Goal: Task Accomplishment & Management: Manage account settings

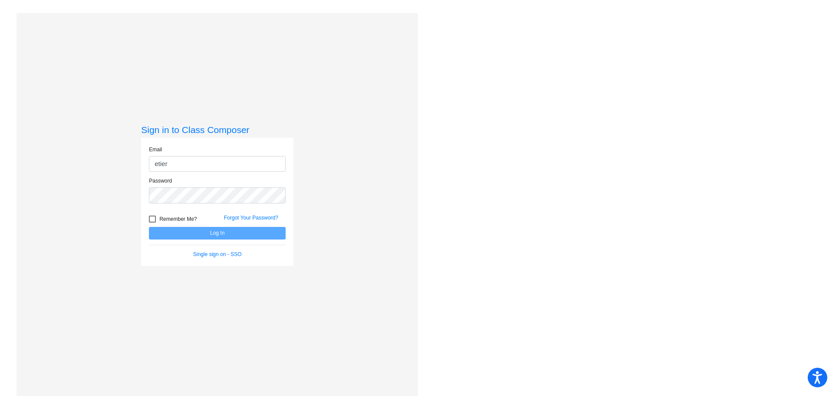
type input "[EMAIL_ADDRESS][DOMAIN_NAME]"
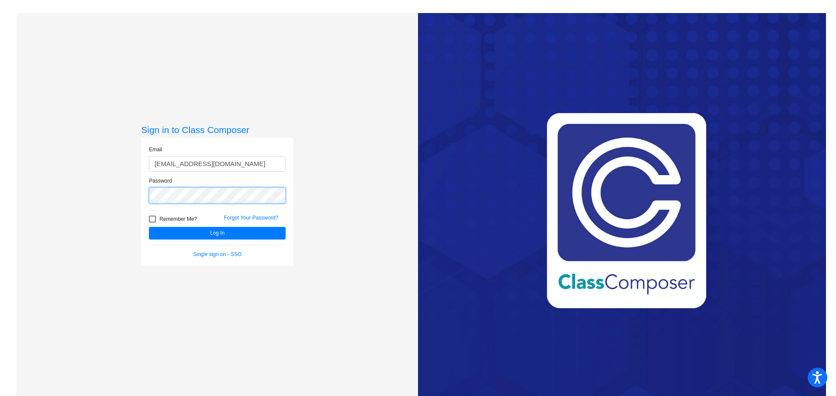
click at [149, 227] on button "Log In" at bounding box center [217, 233] width 137 height 13
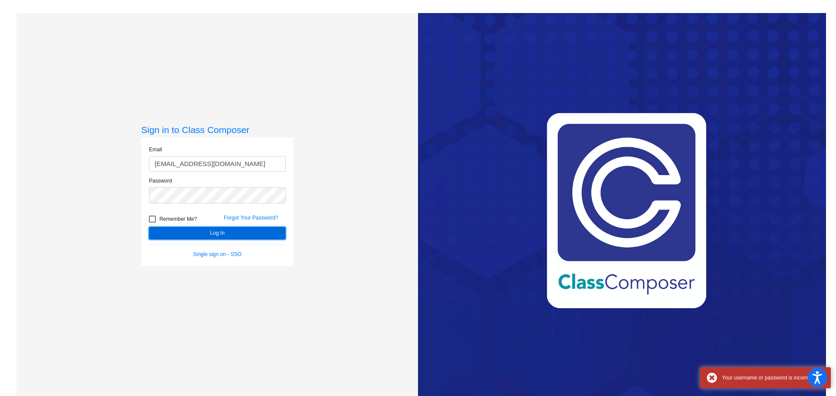
click at [216, 229] on button "Log In" at bounding box center [217, 233] width 137 height 13
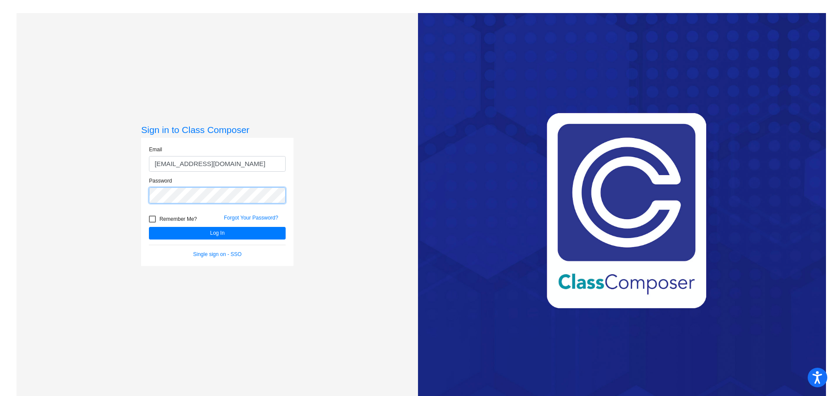
click at [119, 194] on div "Sign in to Class Composer Email [EMAIL_ADDRESS][DOMAIN_NAME] Password Remember …" at bounding box center [217, 211] width 401 height 396
click at [149, 227] on button "Log In" at bounding box center [217, 233] width 137 height 13
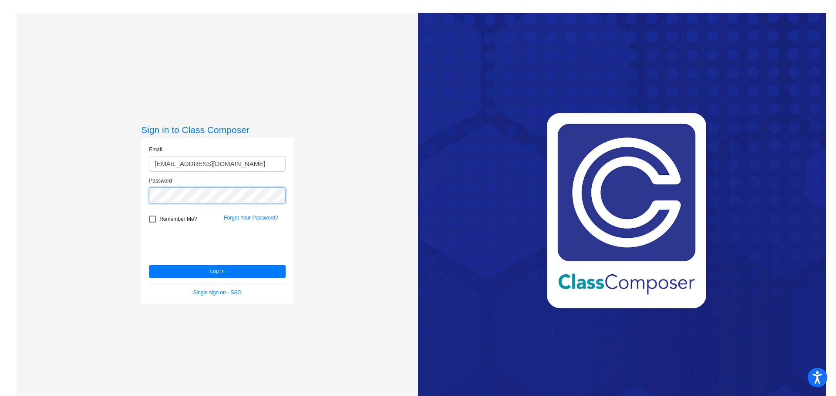
click at [149, 265] on button "Log In" at bounding box center [217, 271] width 137 height 13
click at [268, 215] on link "Forgot Your Password?" at bounding box center [251, 218] width 54 height 6
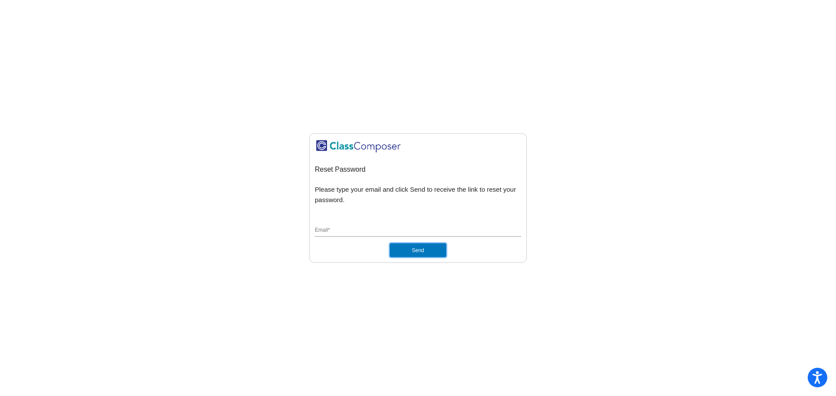
click at [413, 251] on button "Send" at bounding box center [418, 251] width 57 height 14
click at [344, 229] on input "Email *" at bounding box center [418, 231] width 206 height 8
type input "[EMAIL_ADDRESS][DOMAIN_NAME]"
click at [400, 249] on button "Send" at bounding box center [418, 251] width 57 height 14
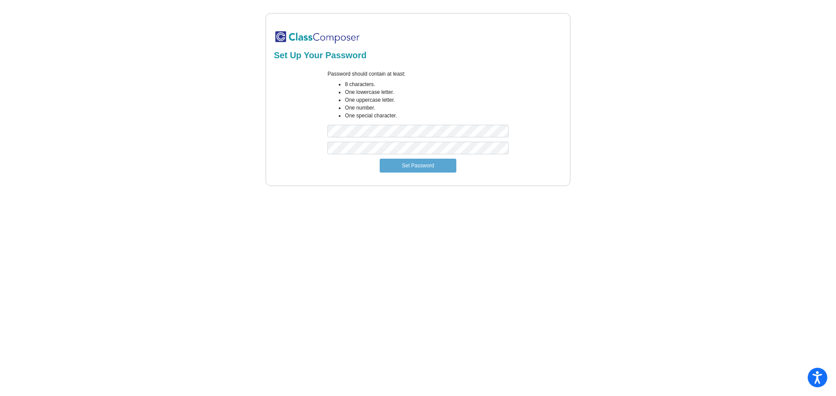
click at [381, 155] on div at bounding box center [418, 150] width 194 height 17
click at [386, 165] on button "Set Password" at bounding box center [418, 166] width 77 height 14
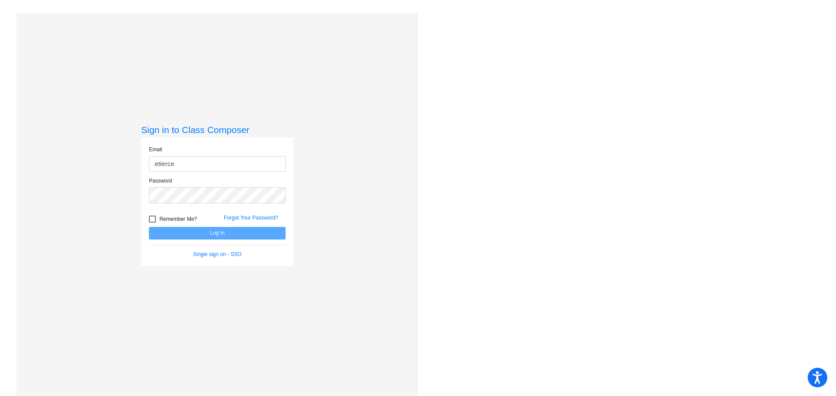
type input "[EMAIL_ADDRESS][DOMAIN_NAME]"
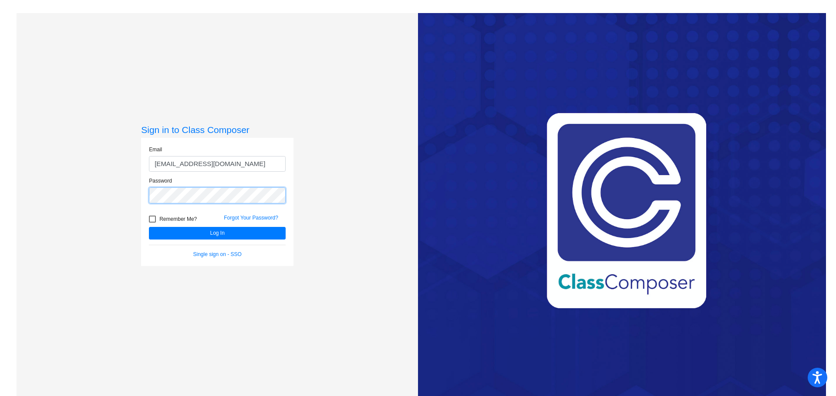
click at [149, 227] on button "Log In" at bounding box center [217, 233] width 137 height 13
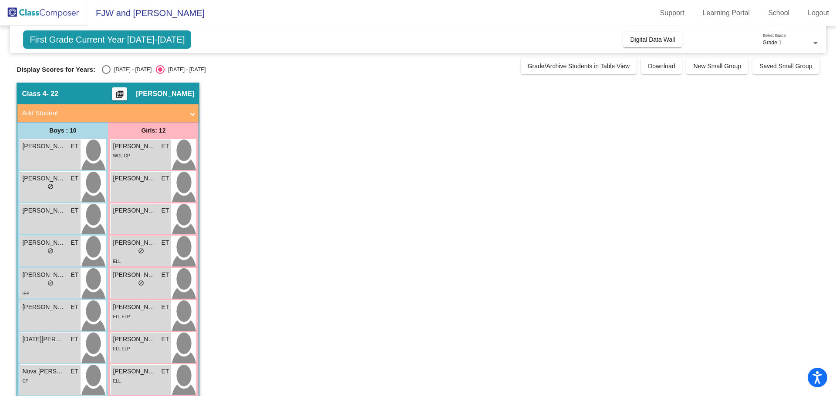
click at [152, 41] on span "First Grade Current Year 2025-2026" at bounding box center [107, 39] width 168 height 18
click at [108, 67] on div "Select an option" at bounding box center [106, 69] width 9 height 9
click at [106, 74] on input "2024 - 2025" at bounding box center [106, 74] width 0 height 0
radio input "true"
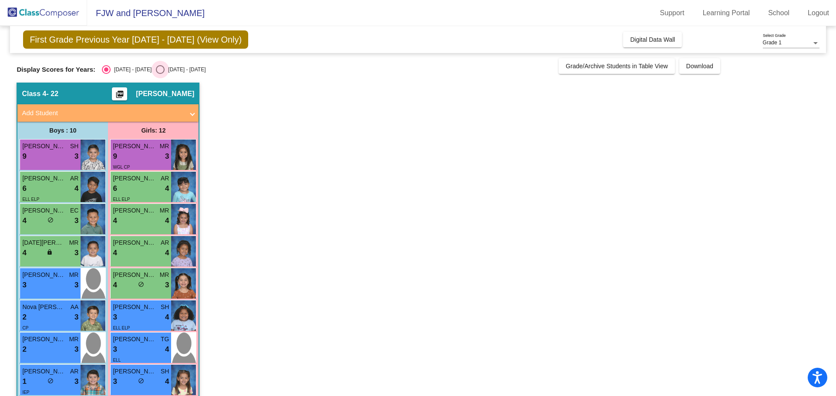
click at [156, 69] on div "Select an option" at bounding box center [160, 69] width 9 height 9
click at [160, 74] on input "2025 - 2026" at bounding box center [160, 74] width 0 height 0
radio input "true"
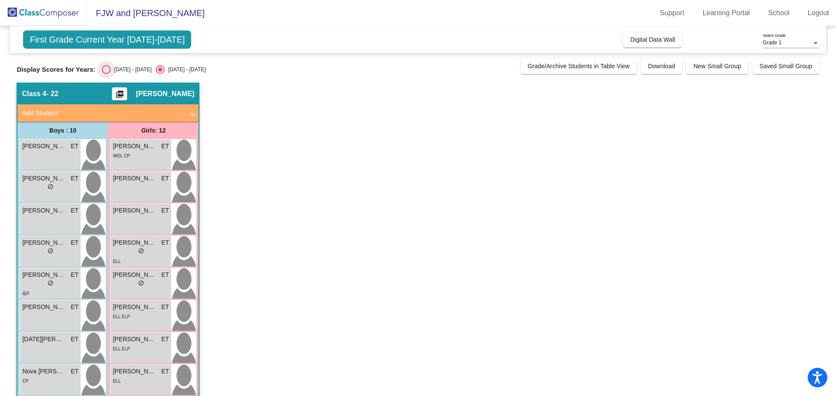
click at [104, 66] on div "Select an option" at bounding box center [106, 69] width 9 height 9
click at [106, 74] on input "2024 - 2025" at bounding box center [106, 74] width 0 height 0
radio input "true"
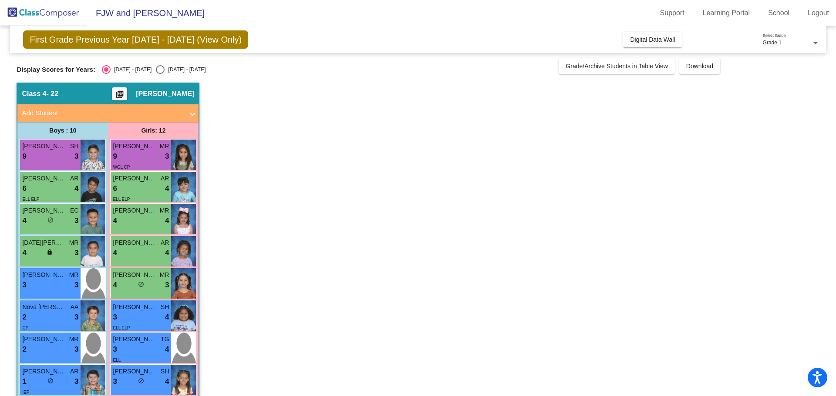
click at [156, 71] on div "Select an option" at bounding box center [160, 69] width 9 height 9
click at [160, 74] on input "2025 - 2026" at bounding box center [160, 74] width 0 height 0
radio input "true"
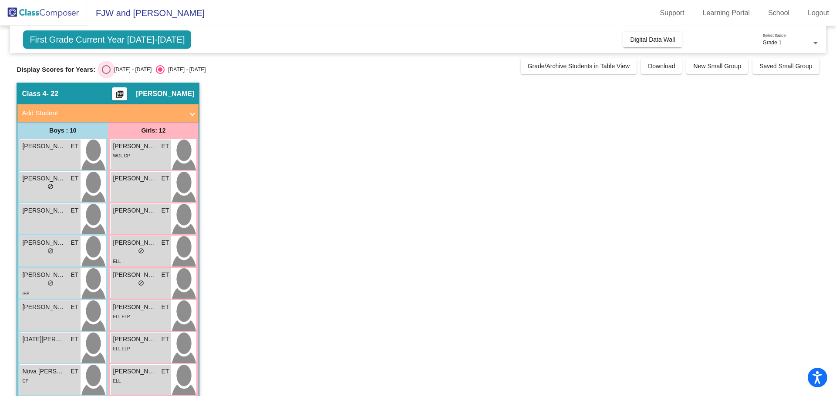
click at [110, 68] on div "Select an option" at bounding box center [106, 69] width 9 height 9
click at [106, 74] on input "2024 - 2025" at bounding box center [106, 74] width 0 height 0
radio input "true"
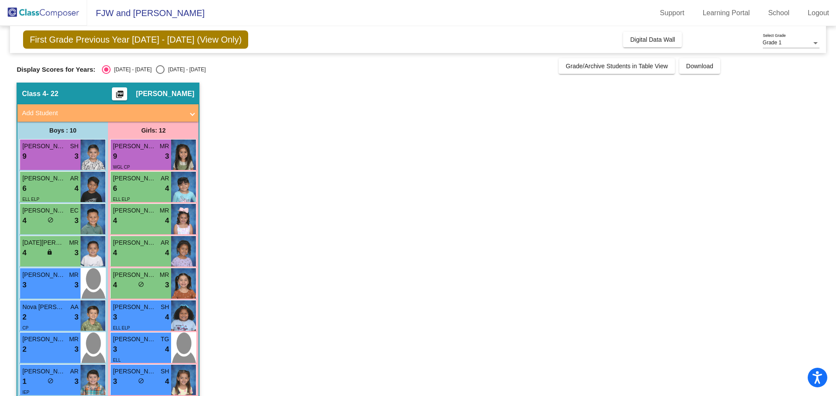
click at [125, 96] on mat-icon "picture_as_pdf" at bounding box center [119, 96] width 10 height 12
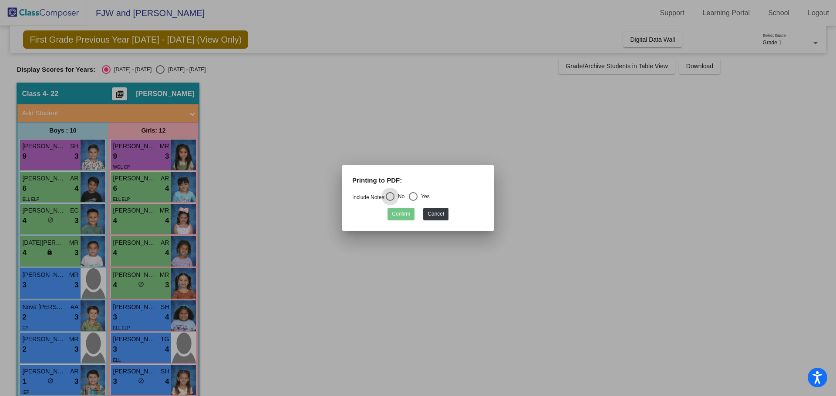
click at [417, 199] on div "Select an option" at bounding box center [413, 196] width 9 height 9
click at [413, 201] on input "Yes" at bounding box center [413, 201] width 0 height 0
radio input "true"
click at [409, 212] on button "Confirm" at bounding box center [400, 214] width 27 height 13
